Goal: Task Accomplishment & Management: Manage account settings

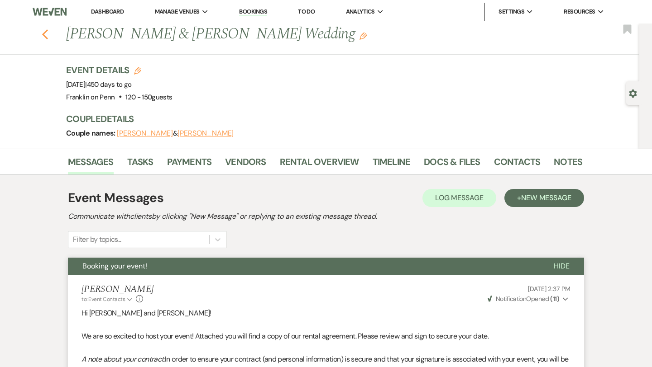
click at [47, 38] on use "button" at bounding box center [45, 34] width 6 height 10
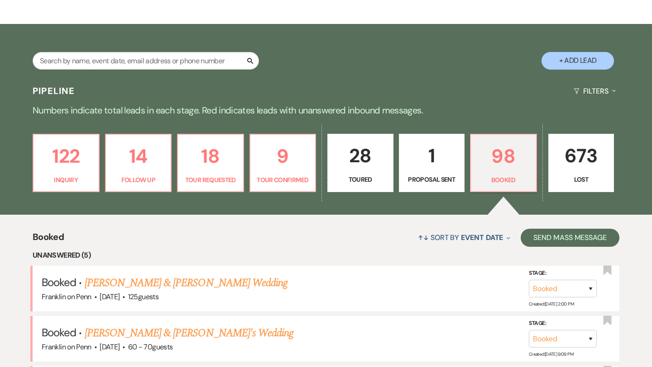
scroll to position [133, 0]
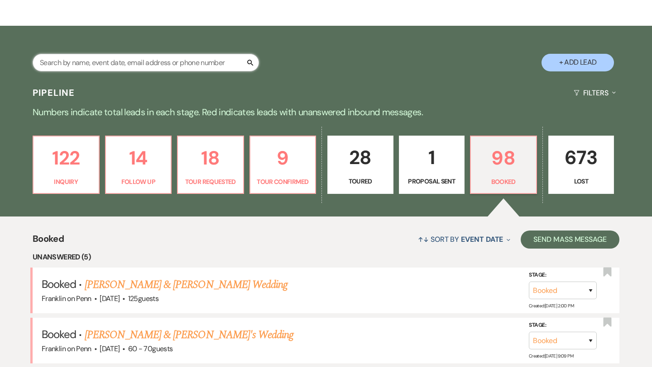
click at [217, 62] on input "text" at bounding box center [146, 63] width 226 height 18
type input "rile"
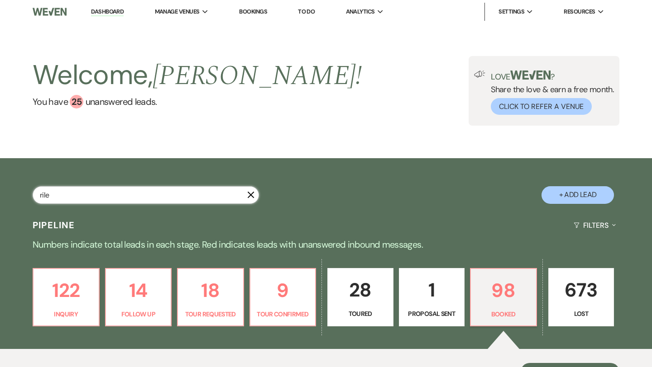
select select "6"
select select "8"
select select "5"
select select "8"
select select "10"
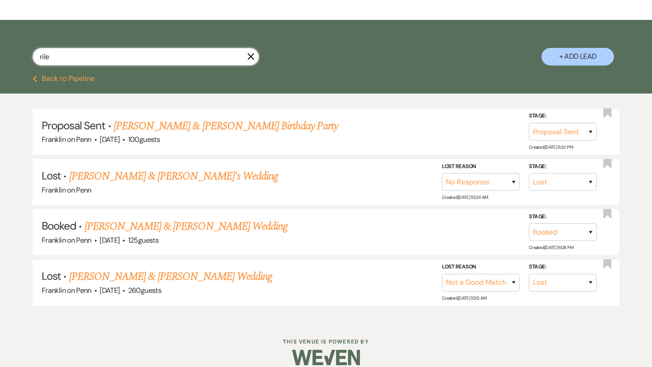
scroll to position [143, 0]
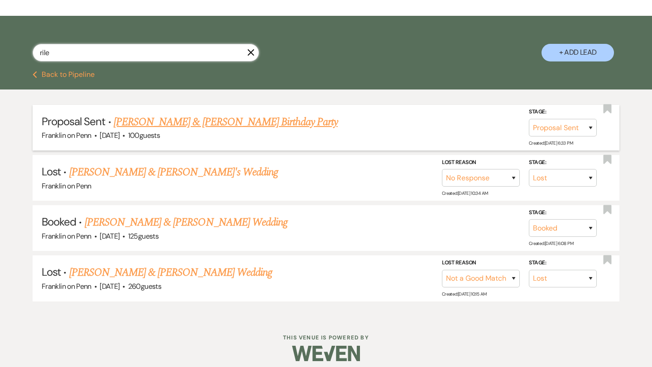
type input "rile"
click at [209, 124] on link "[PERSON_NAME] & [PERSON_NAME] Birthday Party" at bounding box center [226, 122] width 224 height 16
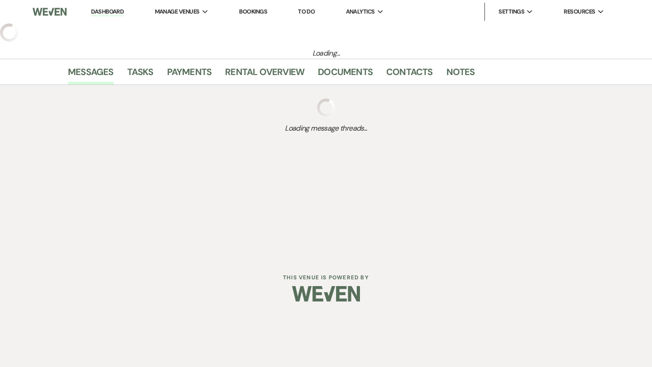
select select "6"
select select "5"
select select "4"
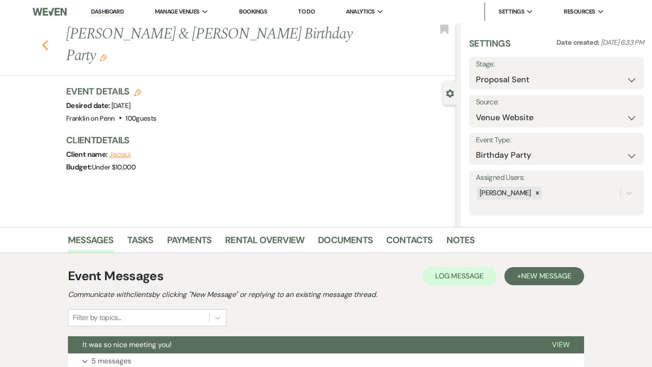
click at [45, 40] on icon "Previous" at bounding box center [45, 45] width 7 height 11
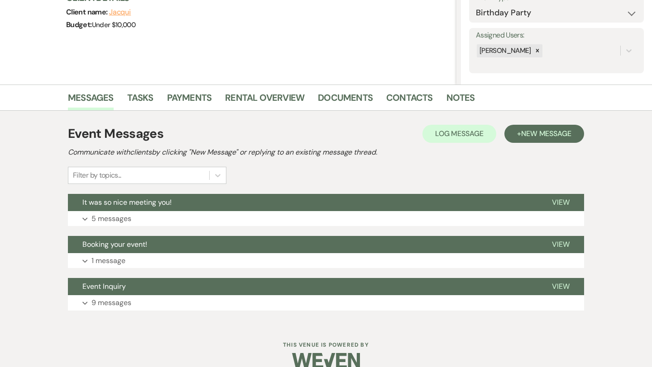
select select "6"
select select "8"
select select "5"
select select "8"
select select "10"
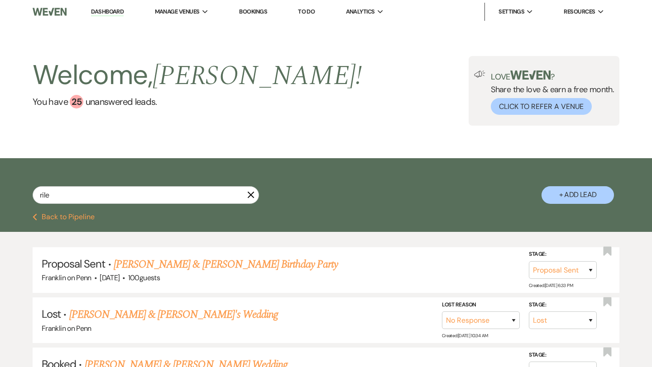
click at [103, 12] on link "Dashboard" at bounding box center [107, 12] width 33 height 9
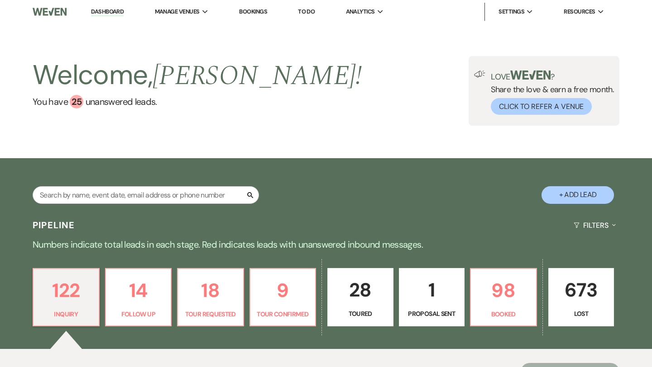
click at [431, 289] on p "1" at bounding box center [432, 290] width 54 height 30
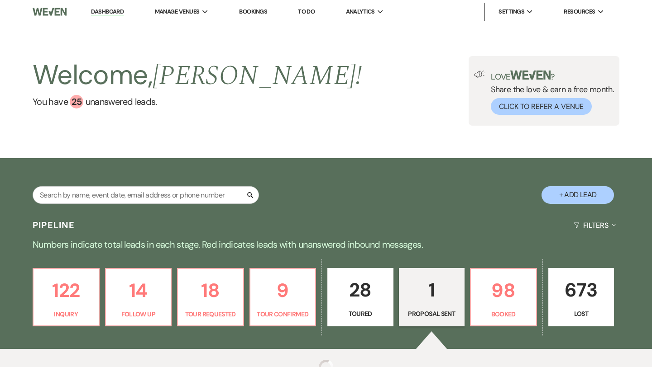
select select "6"
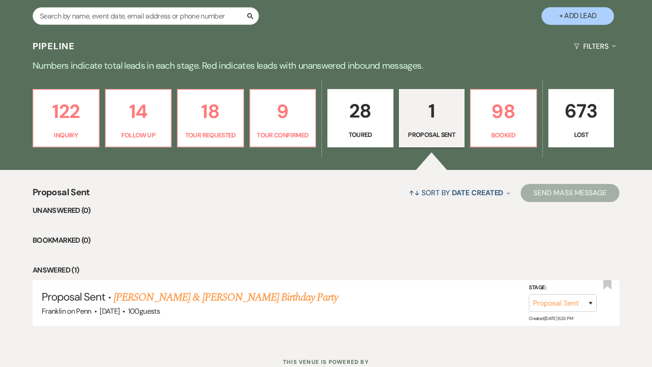
scroll to position [211, 0]
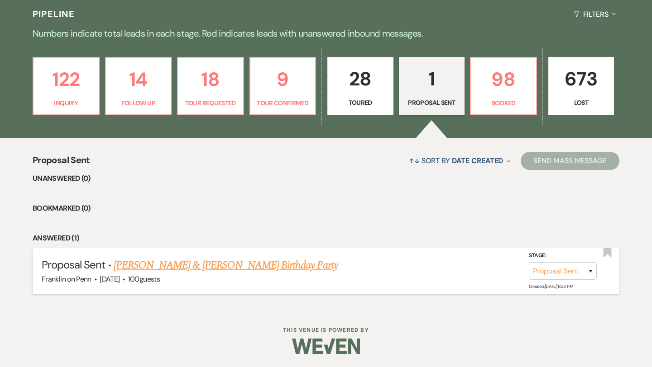
click at [204, 269] on link "[PERSON_NAME] & [PERSON_NAME] Birthday Party" at bounding box center [226, 265] width 224 height 16
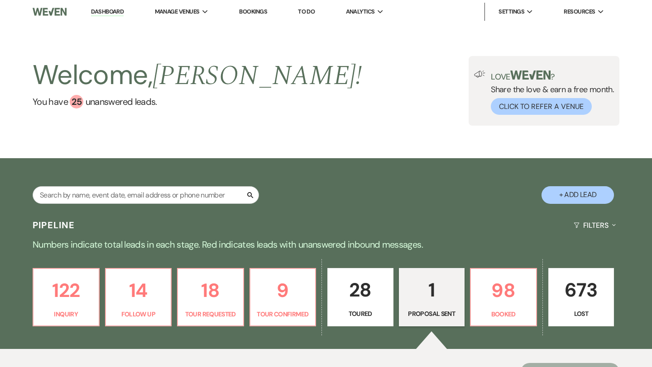
select select "6"
select select "5"
select select "4"
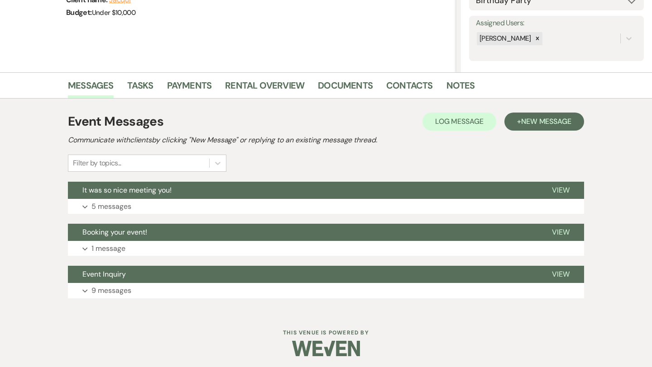
scroll to position [157, 0]
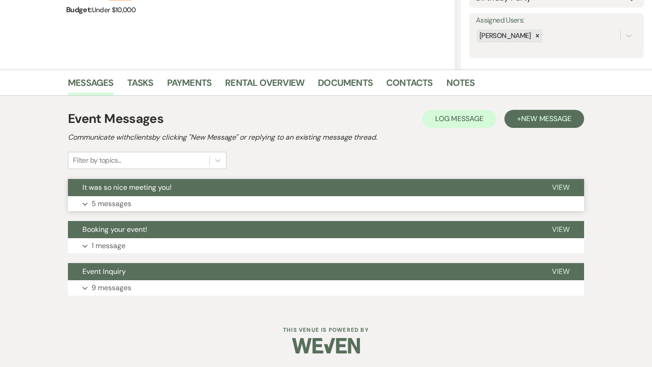
click at [117, 205] on p "5 messages" at bounding box center [111, 204] width 40 height 12
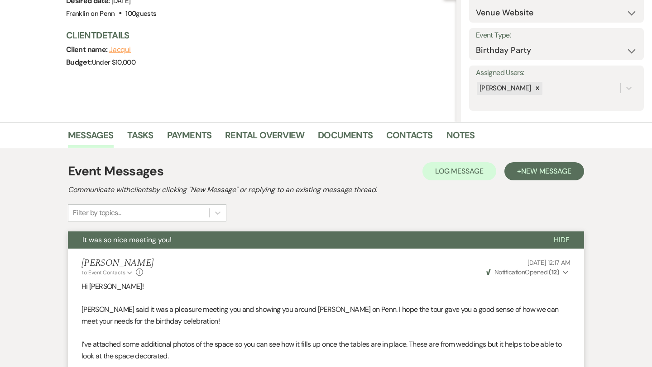
scroll to position [104, 0]
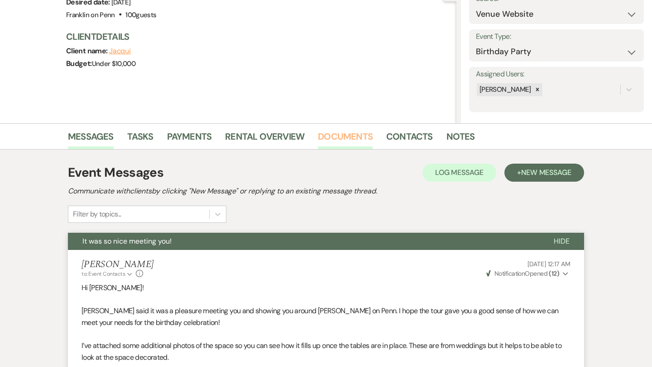
click at [362, 133] on link "Documents" at bounding box center [345, 139] width 55 height 20
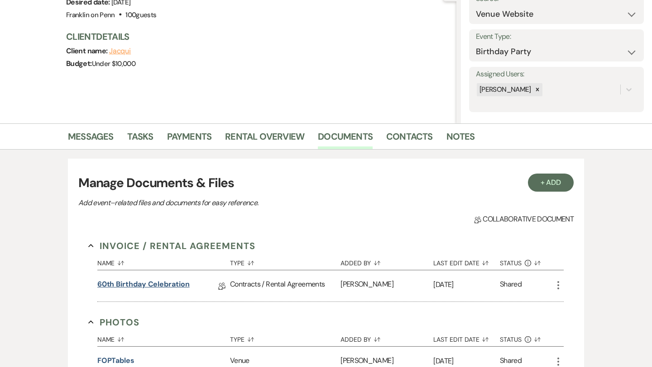
click at [179, 287] on link "60th Birthday Celebration" at bounding box center [143, 286] width 92 height 14
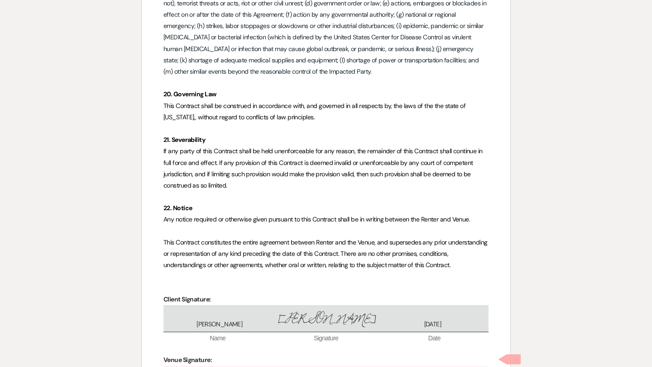
scroll to position [2776, 0]
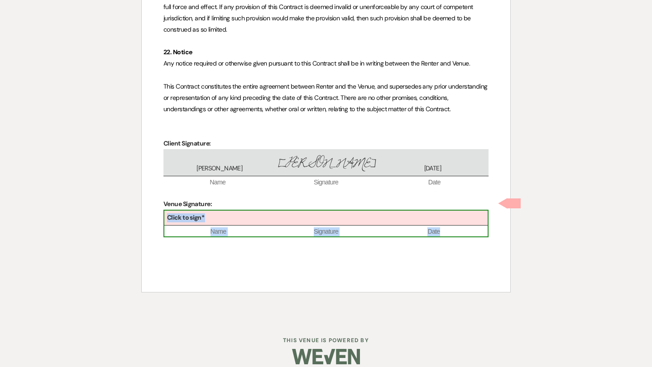
click at [223, 211] on div "Click to sign*" at bounding box center [325, 218] width 323 height 15
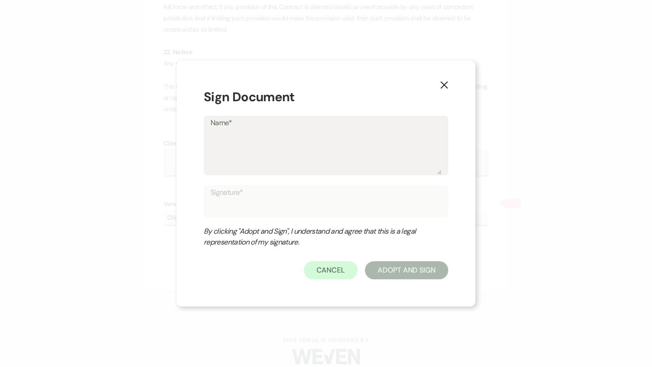
type textarea "D"
type input "D"
type textarea "De"
type input "De"
type textarea "Dev"
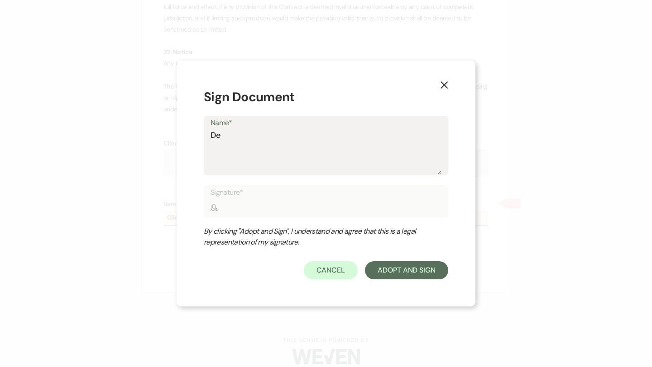
type input "Dev"
type textarea "Devo"
type input "Devo"
type textarea "Devot"
type input "Devot"
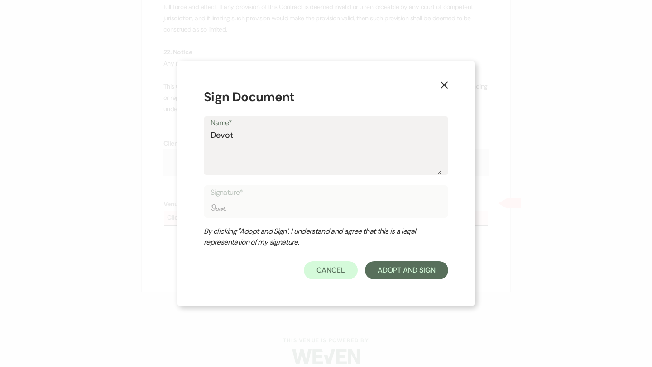
type textarea "Devote"
type input "Devote"
type textarea "Devoted"
type input "Devoted"
type textarea "Devoted"
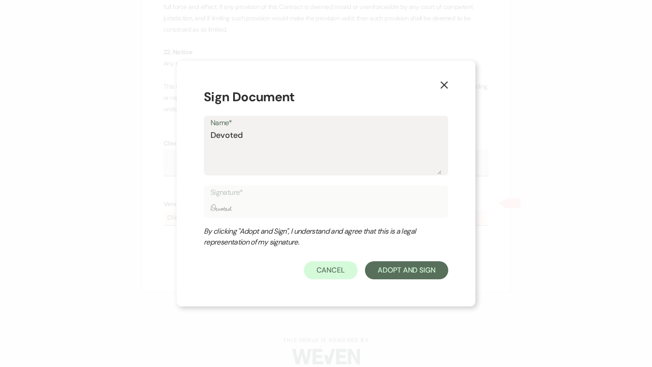
type input "Devoted"
type textarea "Devoted T"
type input "Devoted T"
type textarea "Devoted To"
type input "Devoted To"
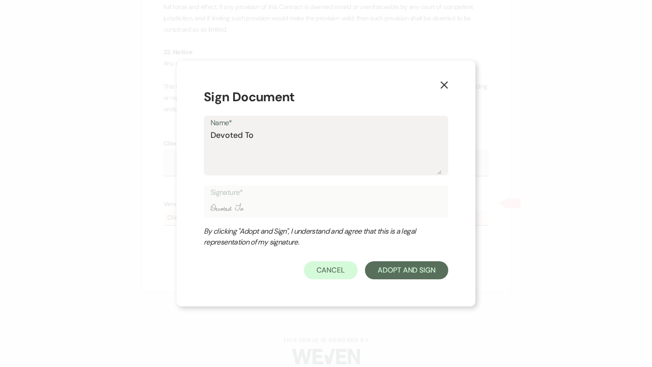
type textarea "Devoted To"
type input "Devoted To"
type textarea "Devoted To Y"
type input "Devoted To Y"
type textarea "Devoted To Yo"
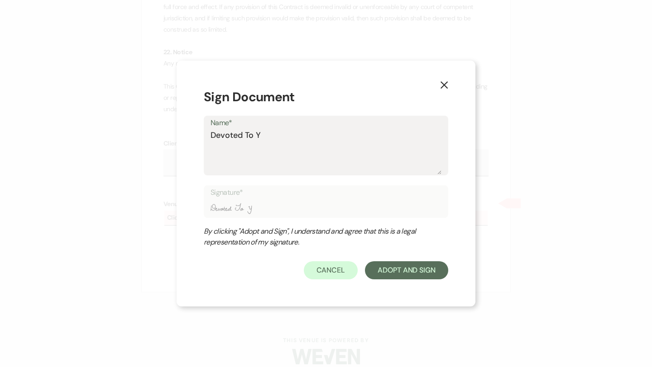
type input "Devoted To Yo"
type textarea "Devoted To You"
type input "Devoted To You"
type textarea "Devoted To You"
type input "Devoted To You"
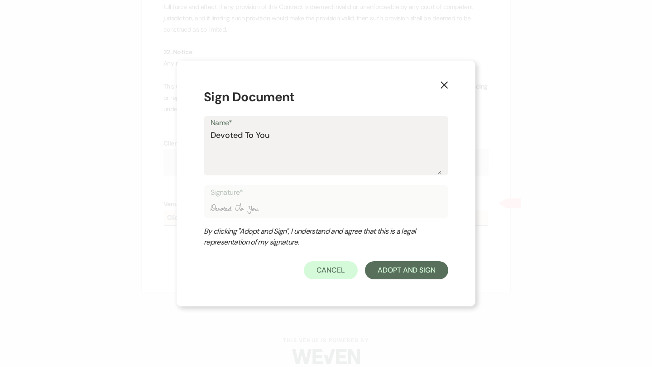
type textarea "Devoted To You E"
type input "Devoted To You E"
type textarea "Devoted To You Ev"
type input "Devoted To You Ev"
type textarea "Devoted To You Eve"
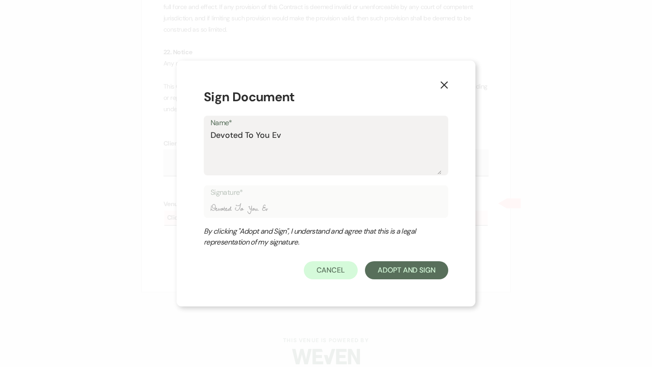
type input "Devoted To You Eve"
type textarea "Devoted To You Even"
type input "Devoted To You Even"
type textarea "Devoted To You Event"
type input "Devoted To You Event"
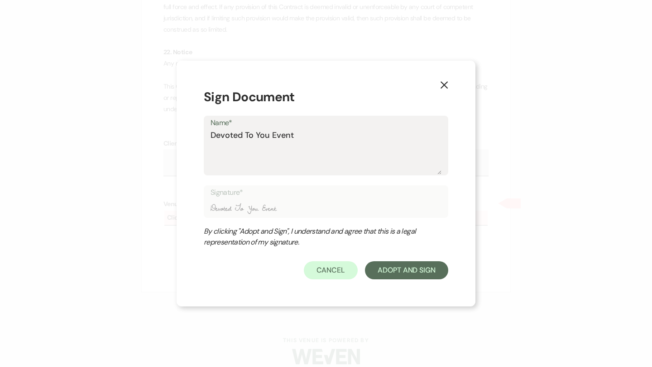
type textarea "Devoted To You Events"
type input "Devoted To You Events"
type textarea "Devoted To You Events"
type input "Devoted To You Events"
type textarea "Devoted To You Events"
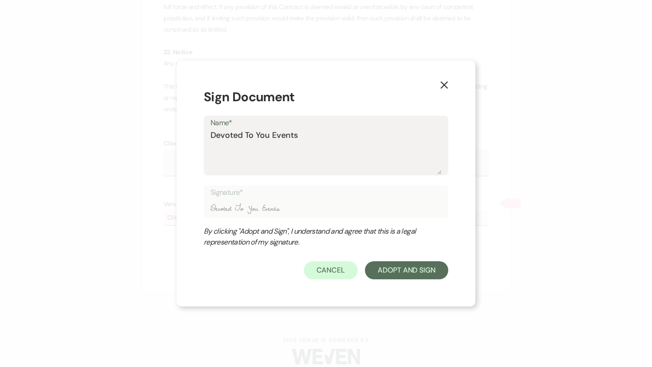
type input "Devoted To You Events"
type textarea "Devoted To You Event"
type input "Devoted To You Event"
type textarea "Devoted To You Even"
type input "Devoted To You Even"
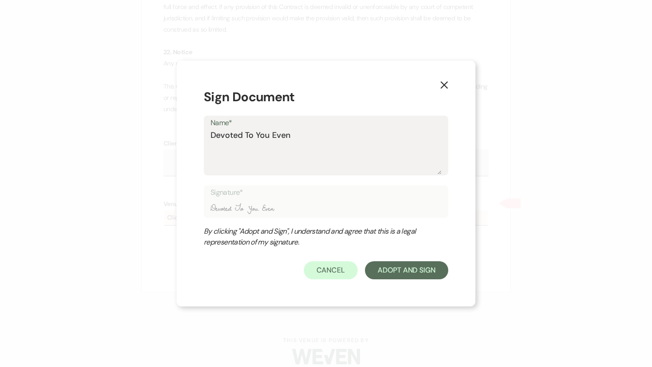
type textarea "Devoted To You Eve"
type input "Devoted To You Eve"
type textarea "Devoted To You Ev"
type input "Devoted To You Ev"
type textarea "Devoted To You E"
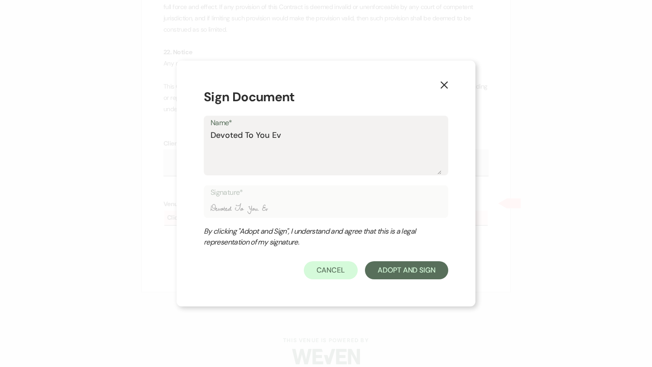
type input "Devoted To You E"
type textarea "Devoted To You"
type input "Devoted To You"
type textarea "Devoted To You V"
type input "Devoted To You V"
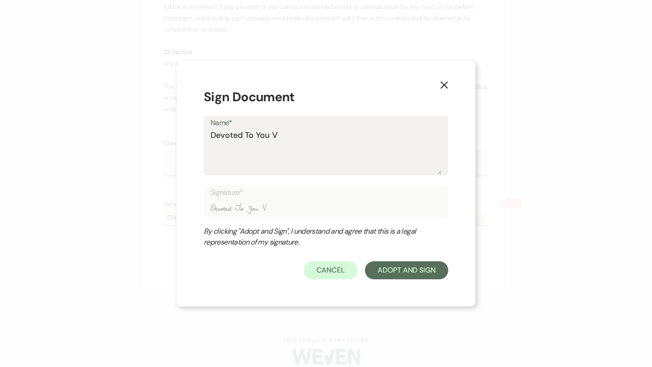
type textarea "Devoted To You Ve"
type input "Devoted To You Ve"
type textarea "Devoted To You Ven"
type input "Devoted To You Ven"
type textarea "Devoted To You Venu"
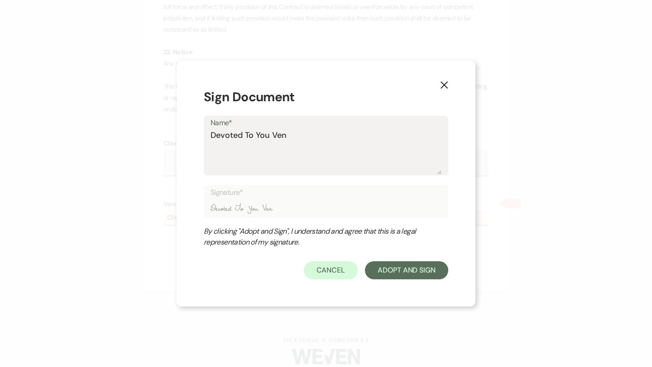
type input "Devoted To You Venu"
type textarea "Devoted To You Venue"
type input "Devoted To You Venue"
type textarea "Devoted To You Venue"
type input "Devoted To You Venue"
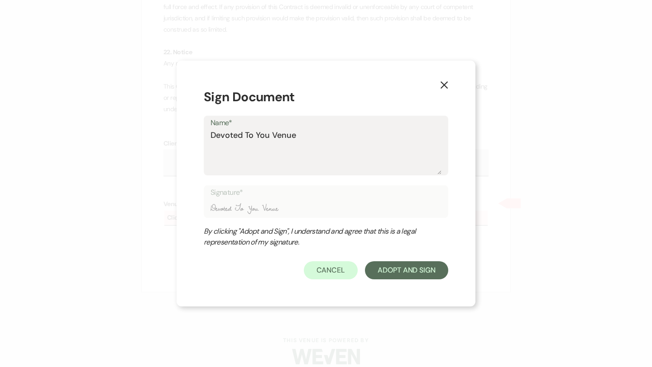
type textarea "Devoted To You Venue L"
type input "Devoted To You Venue L"
type textarea "Devoted To You Venue LL"
type input "Devoted To You Venue LL"
type textarea "Devoted To You Venue LLC"
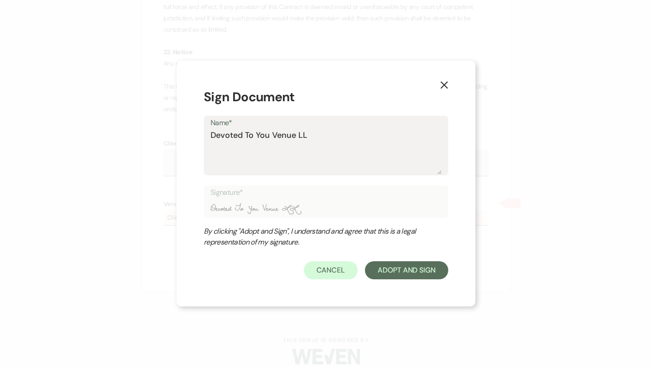
type input "Devoted To You Venue LLC"
type textarea "Devoted To You Venue LLC"
click at [399, 267] on button "Adopt And Sign" at bounding box center [406, 271] width 83 height 18
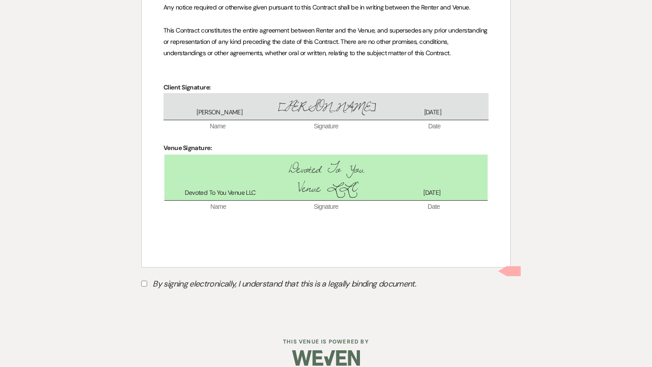
scroll to position [2834, 0]
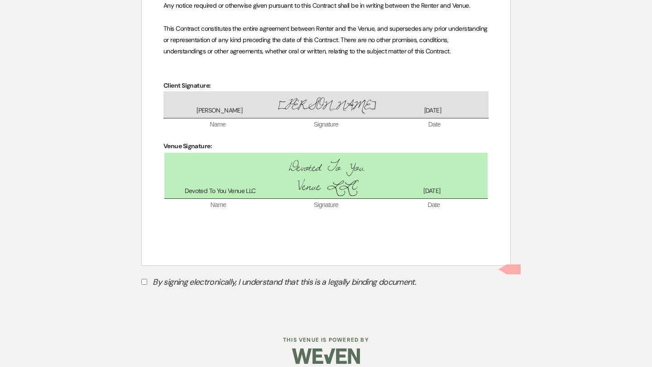
click at [144, 279] on input "By signing electronically, I understand that this is a legally binding document." at bounding box center [144, 282] width 6 height 6
checkbox input "true"
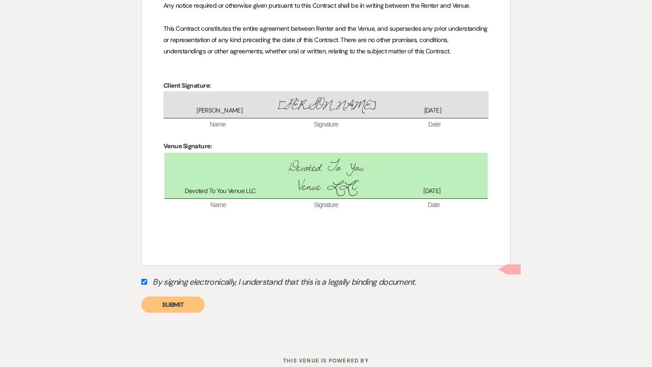
click at [179, 297] on button "Submit" at bounding box center [172, 305] width 63 height 16
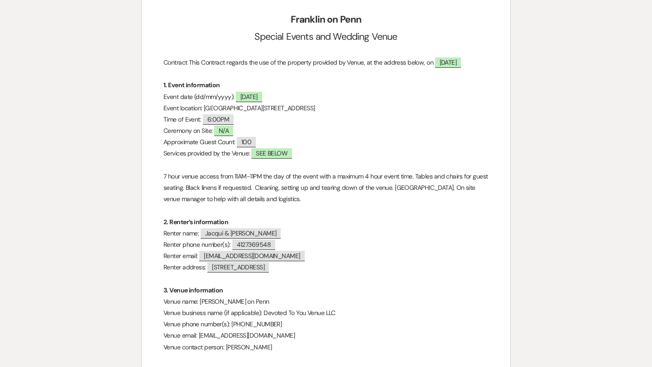
scroll to position [0, 0]
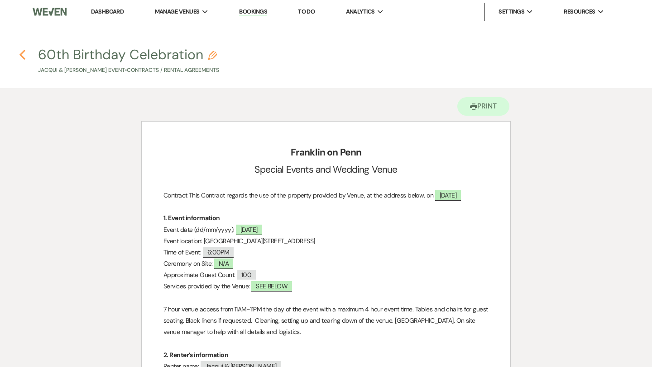
click at [22, 55] on icon "Previous" at bounding box center [22, 54] width 7 height 11
select select "6"
select select "5"
select select "4"
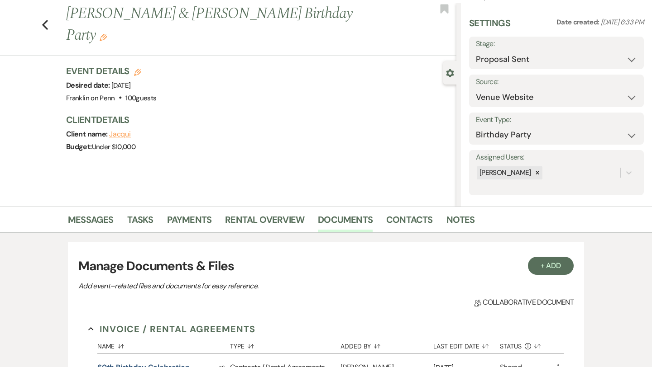
scroll to position [15, 0]
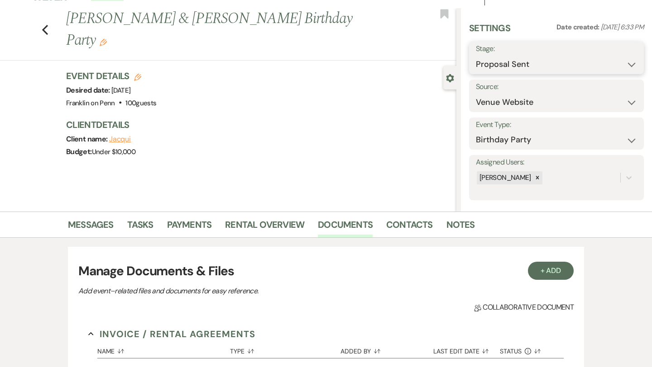
click at [503, 64] on select "Inquiry Follow Up Tour Requested Tour Confirmed Toured Proposal Sent Booked Lost" at bounding box center [556, 65] width 161 height 18
select select "7"
click at [619, 61] on button "Save" at bounding box center [626, 58] width 36 height 18
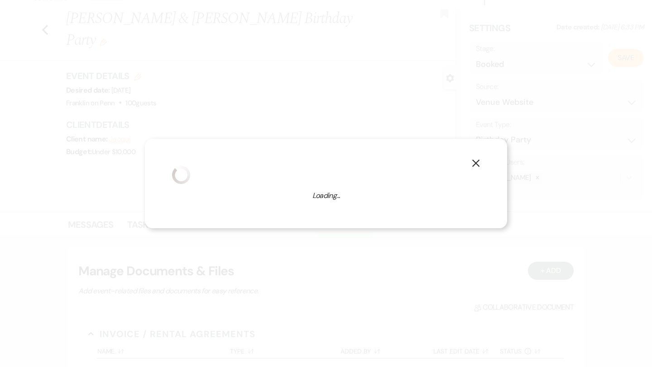
select select "4"
select select "676"
select select "false"
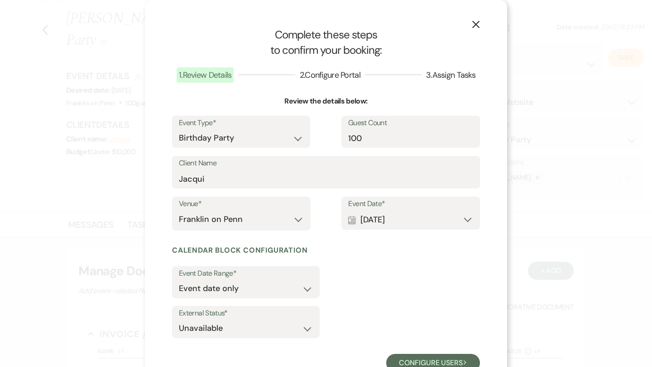
scroll to position [32, 0]
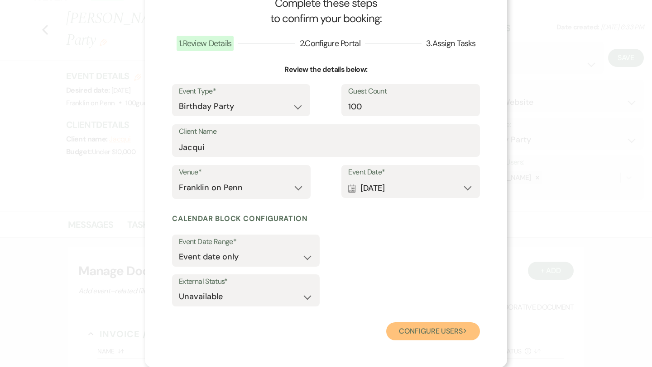
click at [415, 323] on button "Configure users Next" at bounding box center [433, 332] width 94 height 18
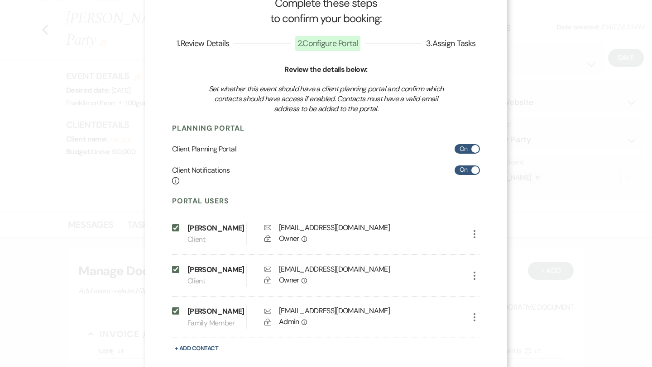
scroll to position [81, 0]
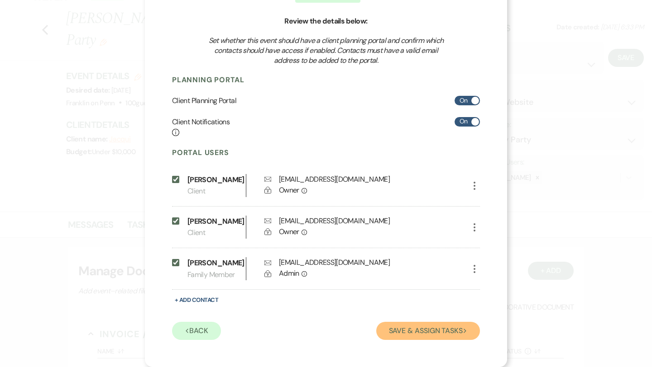
click at [420, 328] on button "Save & Assign Tasks Next" at bounding box center [428, 331] width 104 height 18
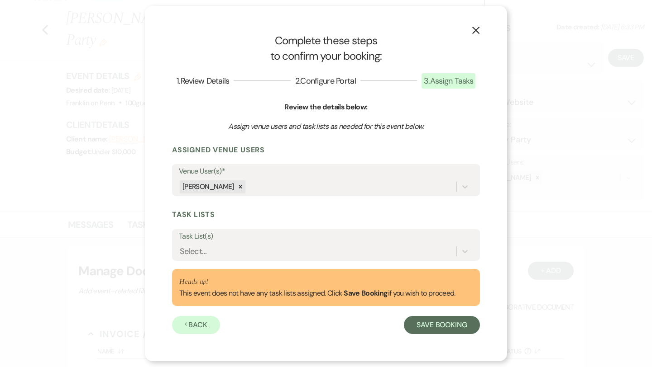
scroll to position [0, 0]
click at [432, 324] on button "Save Booking" at bounding box center [442, 325] width 76 height 18
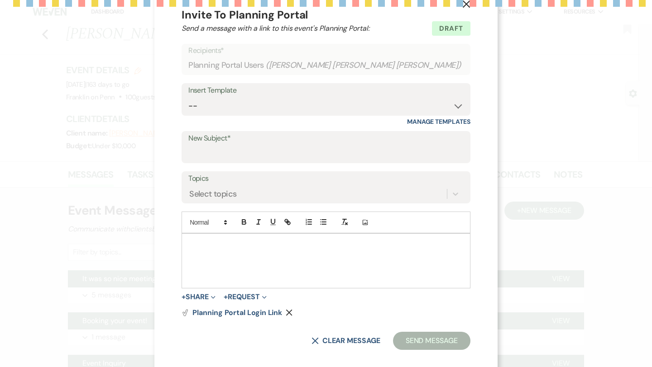
scroll to position [30, 0]
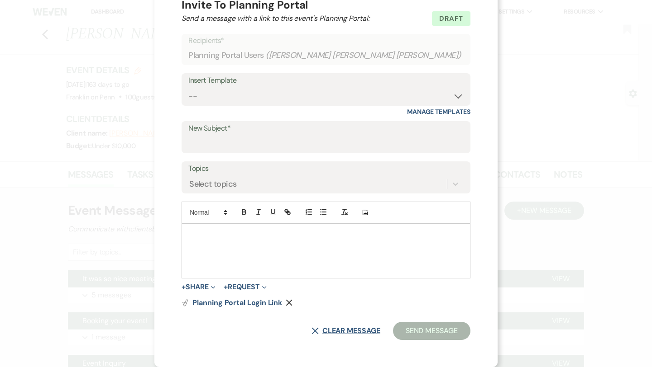
click at [319, 329] on button "X Clear message" at bounding box center [345, 331] width 69 height 7
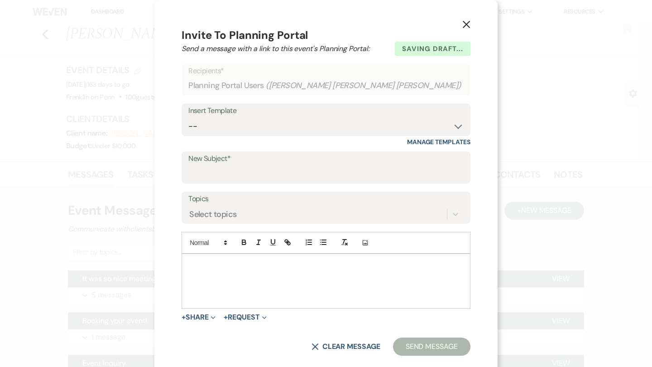
scroll to position [1, 0]
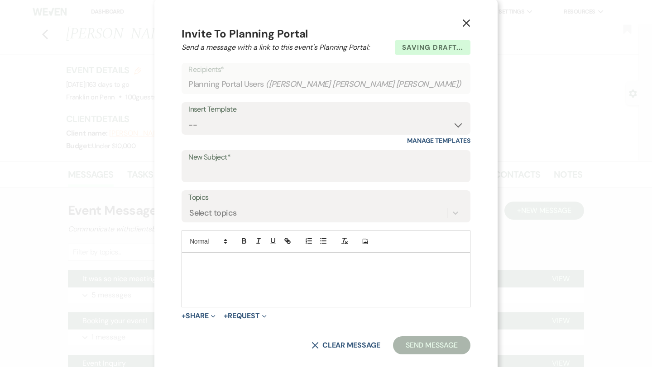
click at [462, 26] on icon "X" at bounding box center [466, 23] width 8 height 8
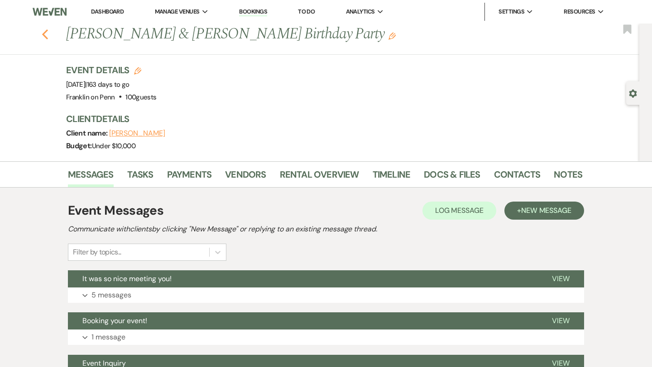
click at [46, 34] on icon "Previous" at bounding box center [45, 34] width 7 height 11
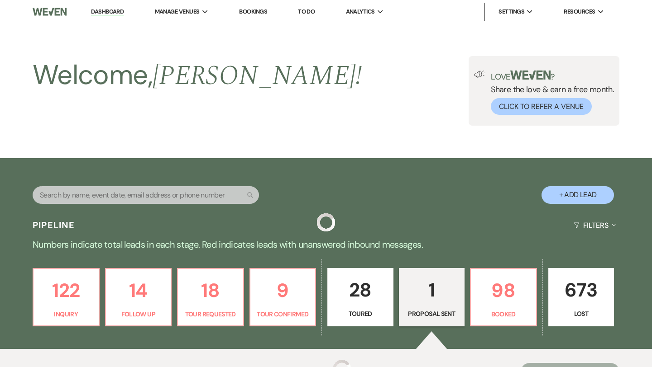
scroll to position [116, 0]
